Goal: Information Seeking & Learning: Learn about a topic

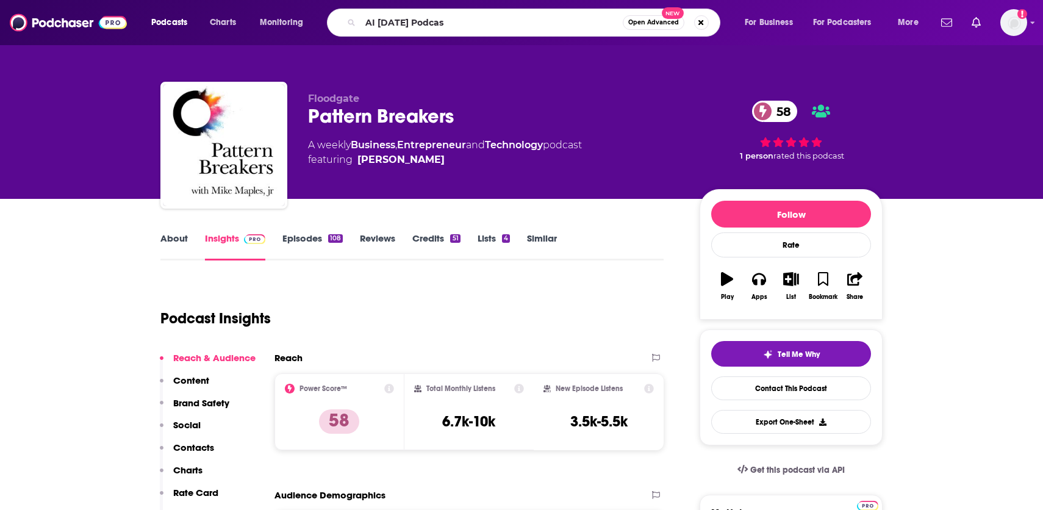
type input "AI [DATE] Podcast"
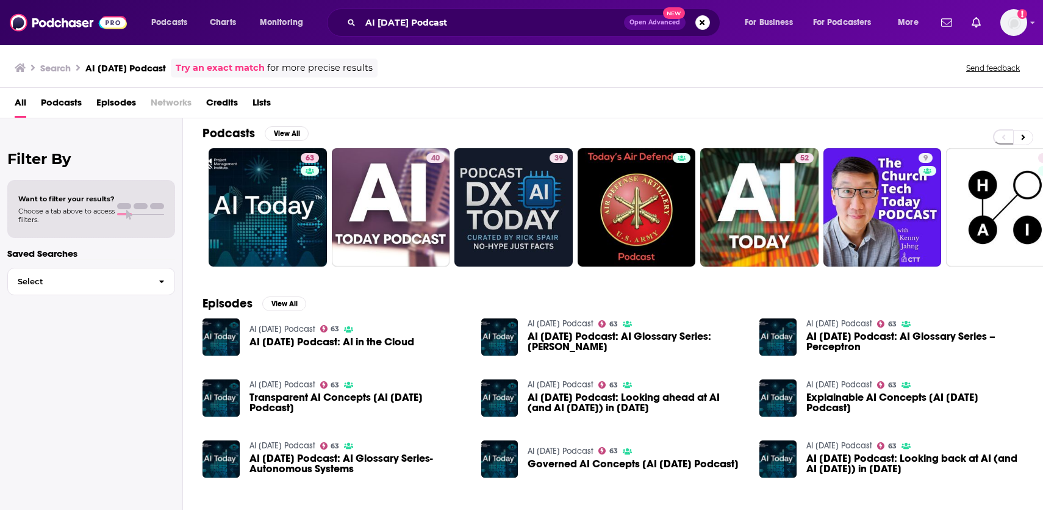
scroll to position [9, 0]
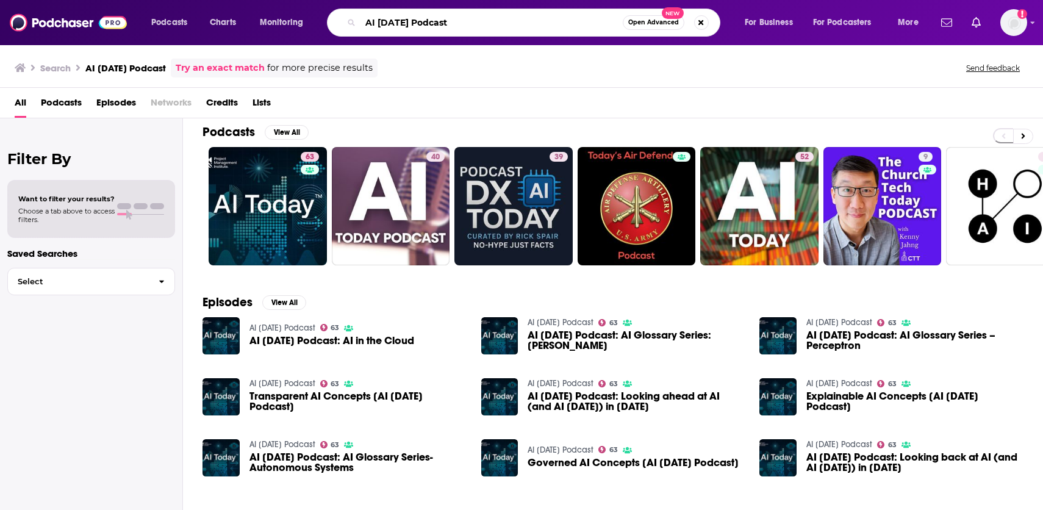
drag, startPoint x: 448, startPoint y: 23, endPoint x: 362, endPoint y: 21, distance: 86.6
click at [362, 21] on input "AI [DATE] Podcast" at bounding box center [491, 23] width 262 height 20
type input "[PERSON_NAME]"
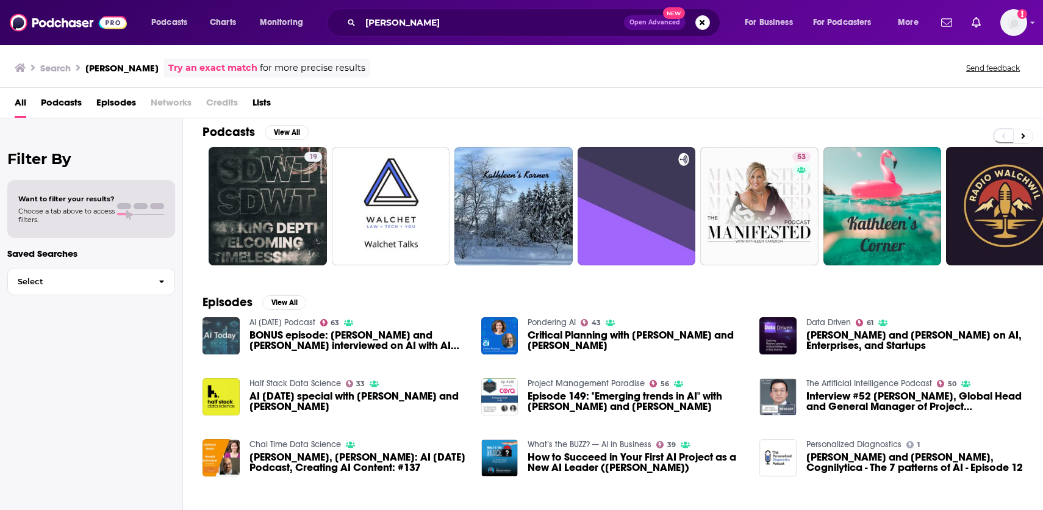
click at [223, 334] on img "BONUS episode: Kathleen Walch and Ron Schmelzer interviewed on AI with AI podca…" at bounding box center [220, 335] width 37 height 37
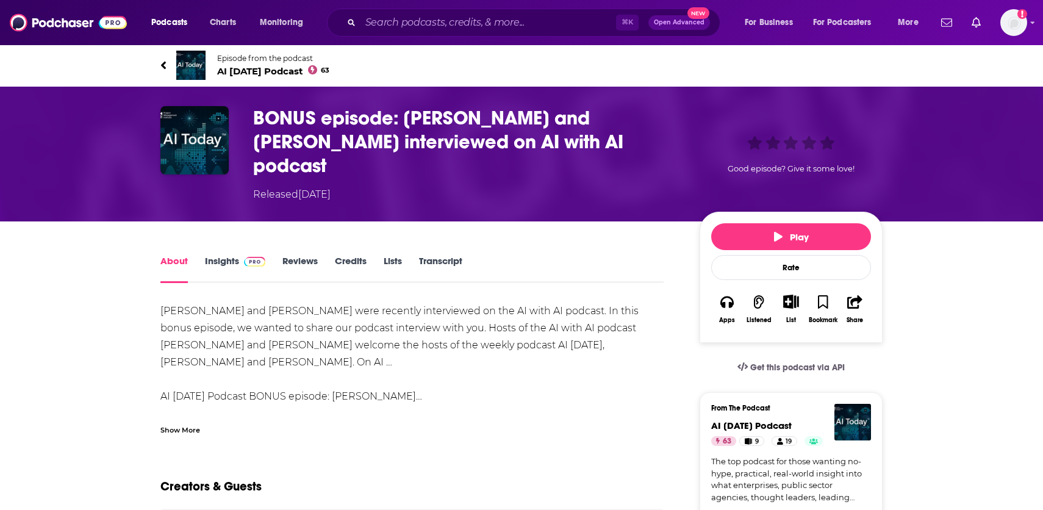
click at [279, 73] on span "AI [DATE] Podcast 63" at bounding box center [273, 71] width 112 height 12
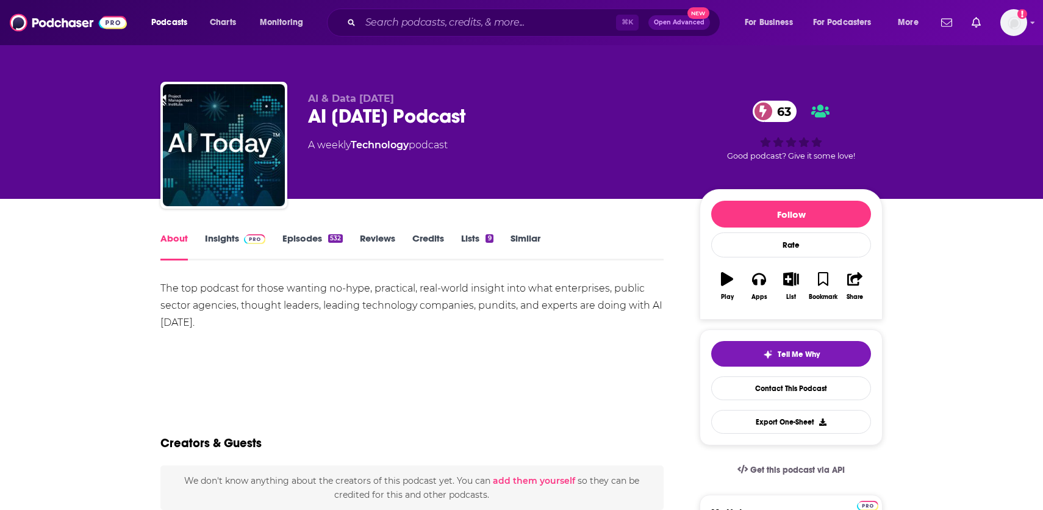
click at [234, 239] on link "Insights" at bounding box center [235, 246] width 60 height 28
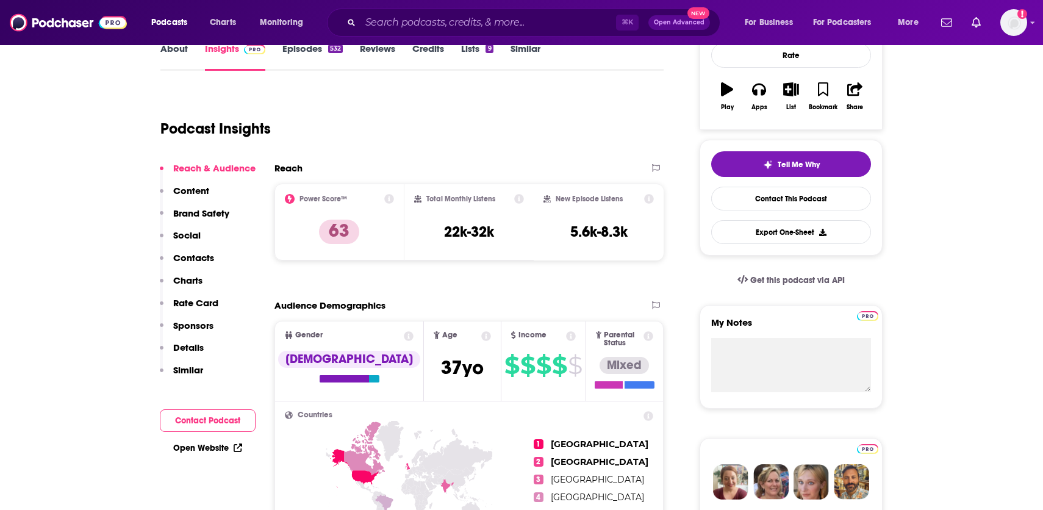
scroll to position [59, 0]
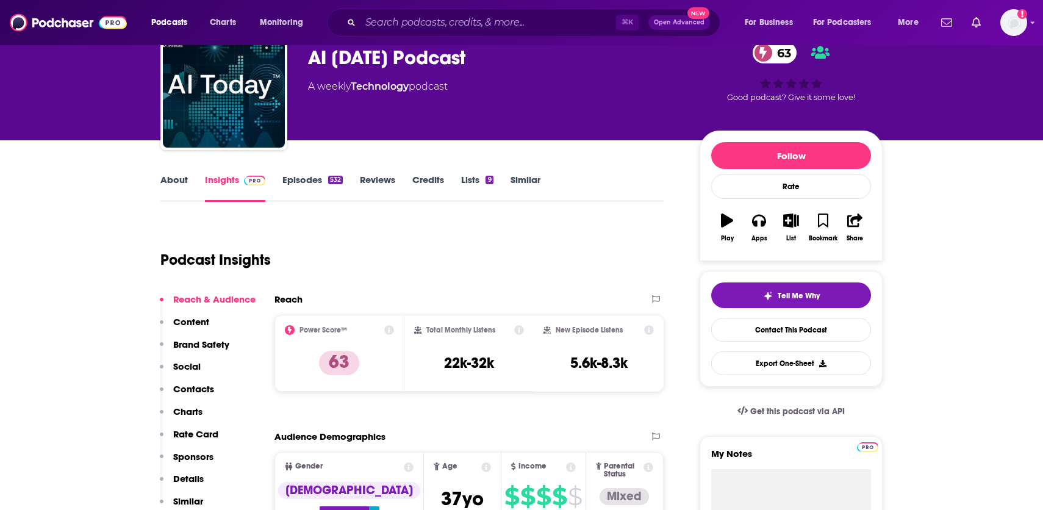
click at [312, 173] on div "About Insights Episodes 532 Reviews Credits Lists 9 Similar" at bounding box center [411, 187] width 503 height 30
click at [308, 179] on link "Episodes 532" at bounding box center [312, 188] width 60 height 28
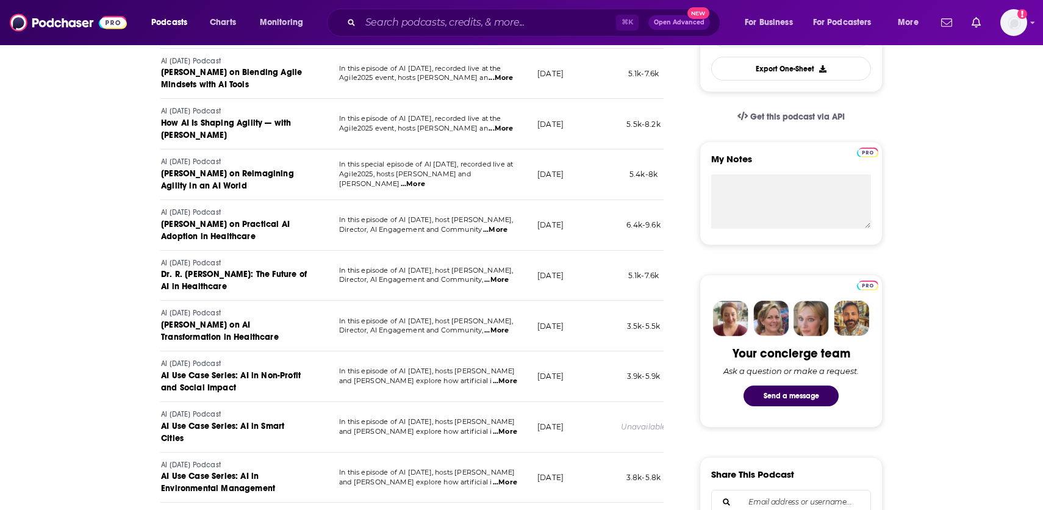
scroll to position [0, 74]
click at [501, 231] on span "...More" at bounding box center [496, 230] width 24 height 10
click at [552, 232] on td "[DATE]" at bounding box center [568, 225] width 79 height 51
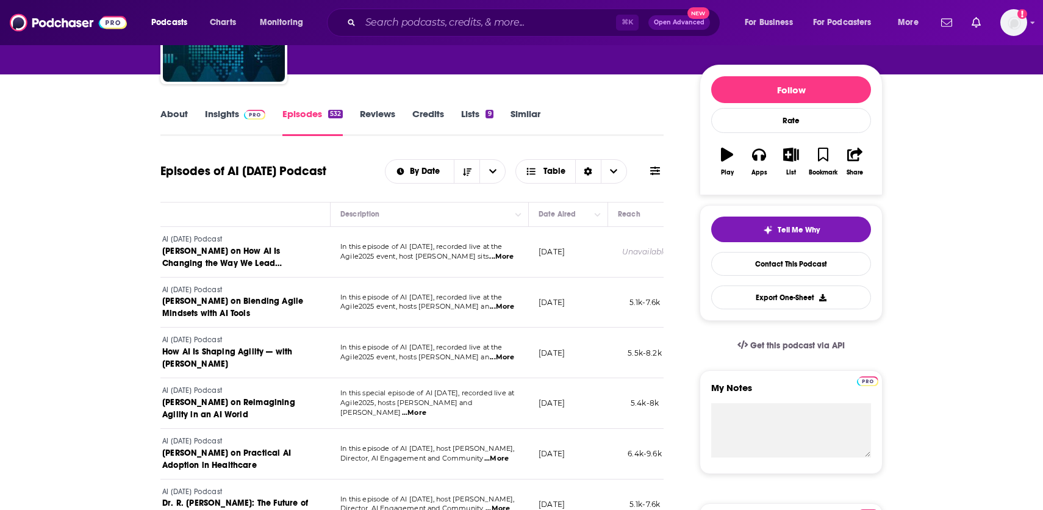
scroll to position [0, 0]
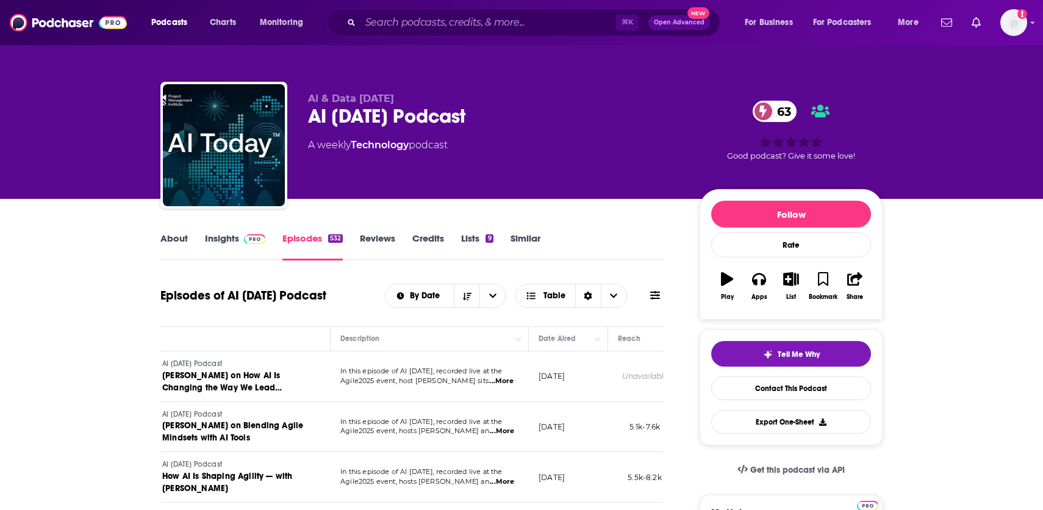
click at [232, 240] on link "Insights" at bounding box center [235, 246] width 60 height 28
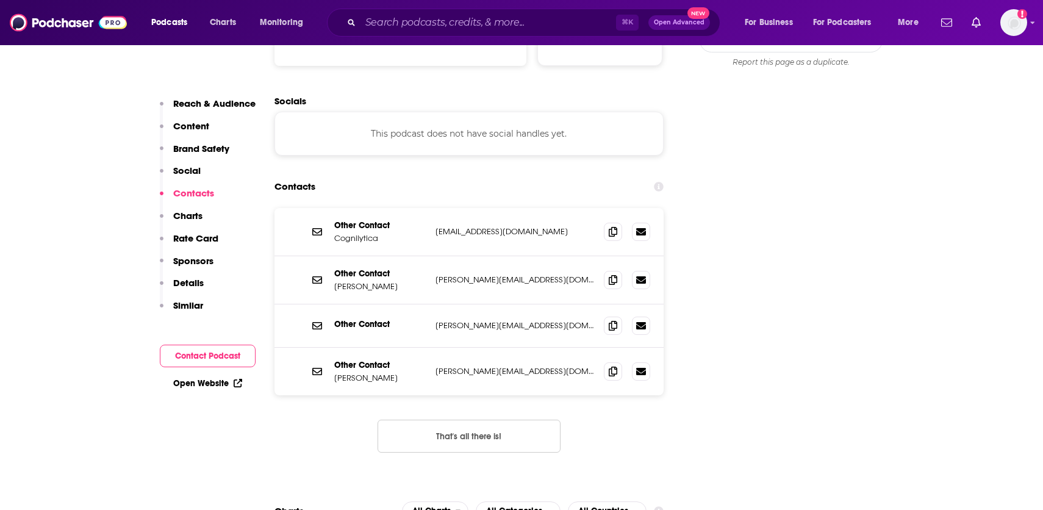
scroll to position [1359, 0]
